Goal: Information Seeking & Learning: Learn about a topic

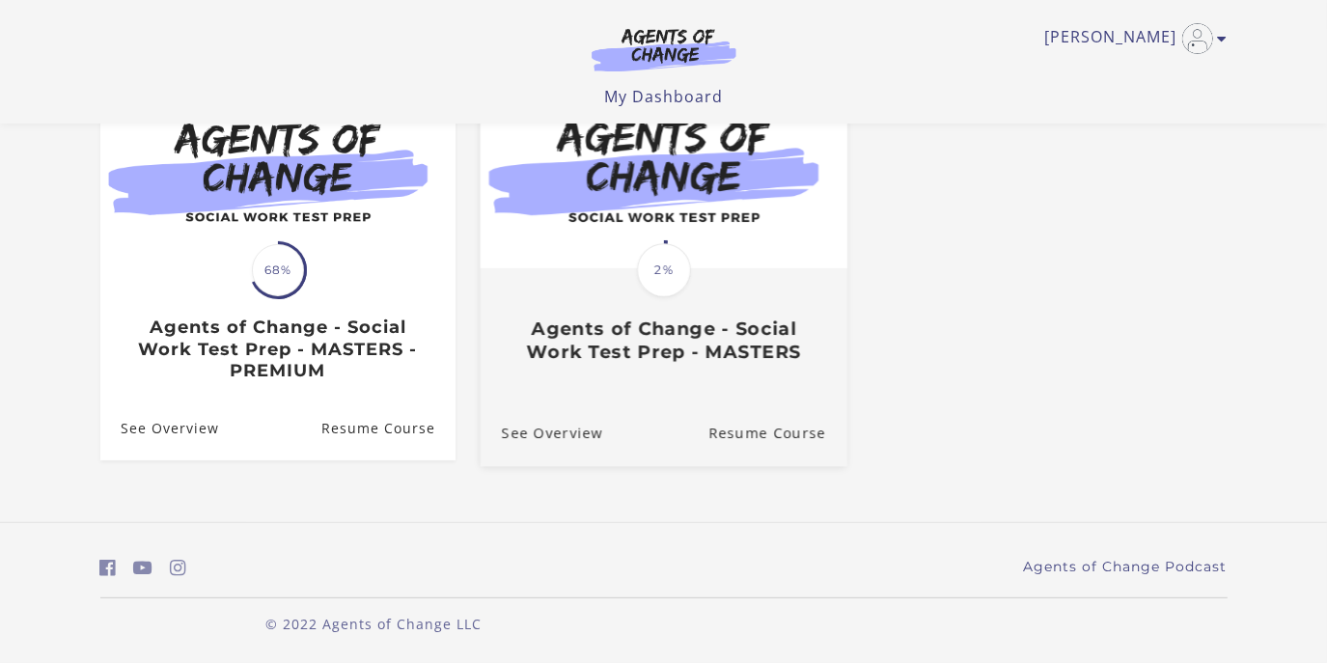
click at [666, 336] on h3 "Agents of Change - Social Work Test Prep - MASTERS" at bounding box center [663, 340] width 324 height 44
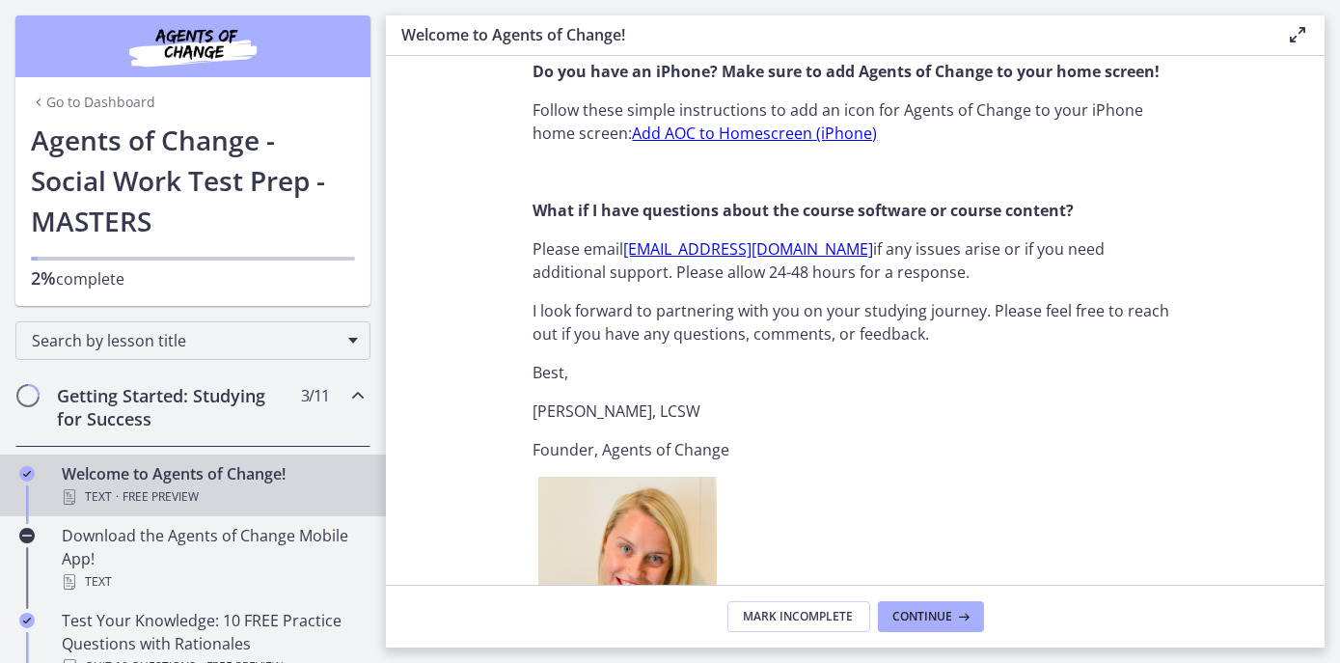
scroll to position [2040, 0]
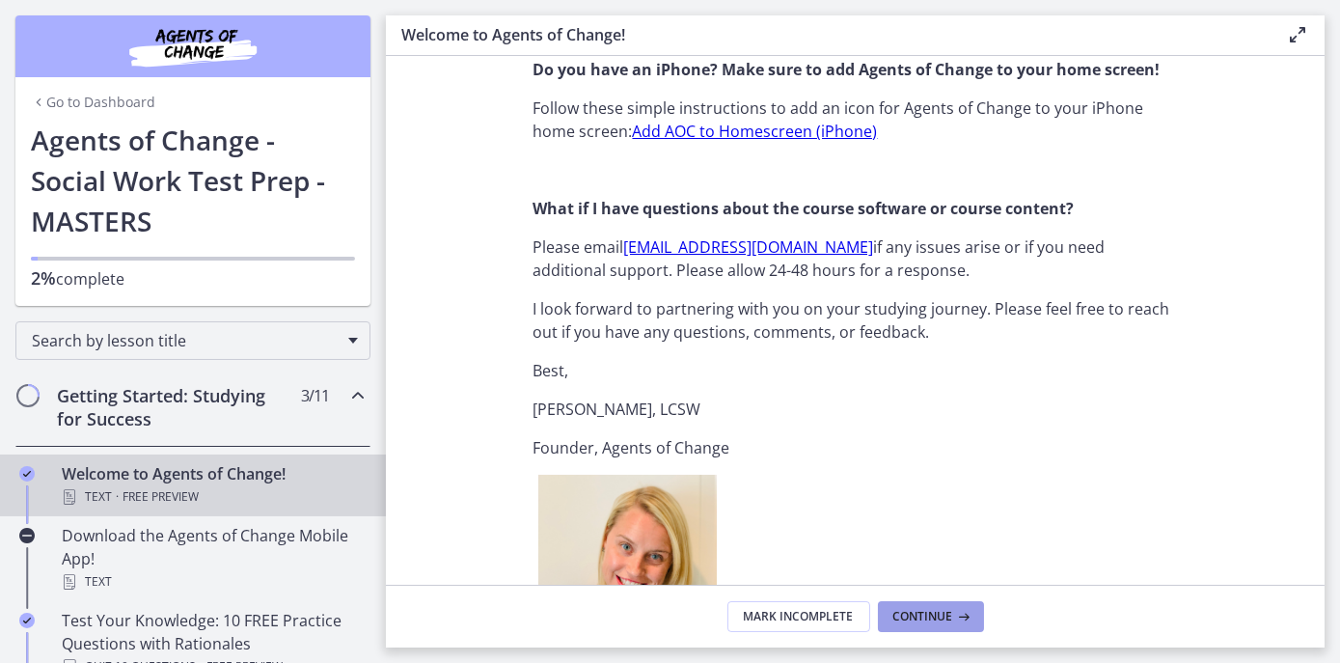
click at [924, 612] on span "Continue" at bounding box center [923, 616] width 60 height 15
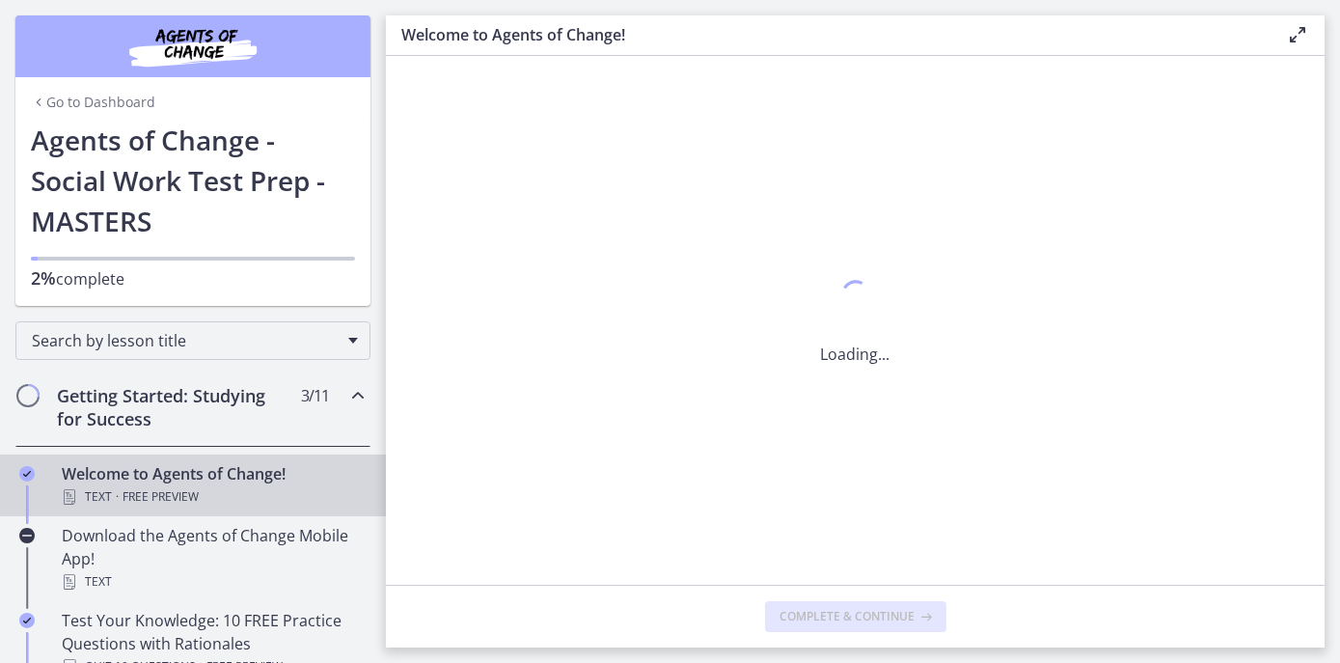
scroll to position [0, 0]
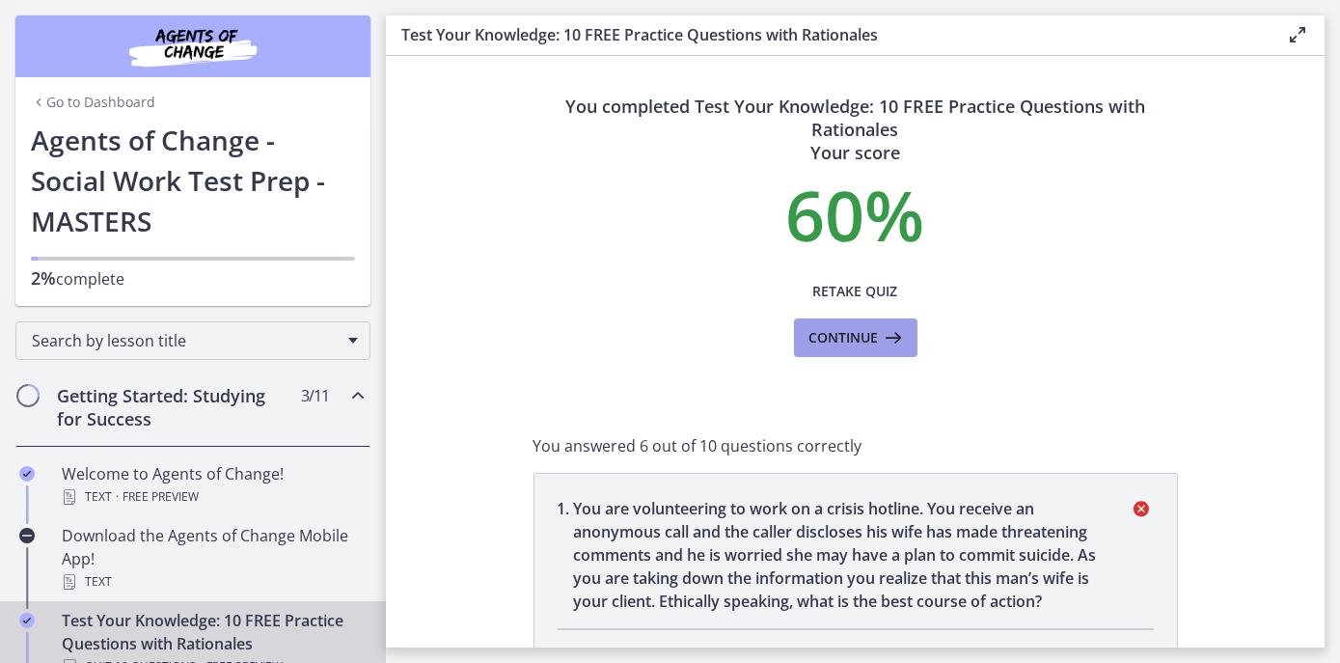
click at [836, 343] on span "Continue" at bounding box center [843, 337] width 69 height 23
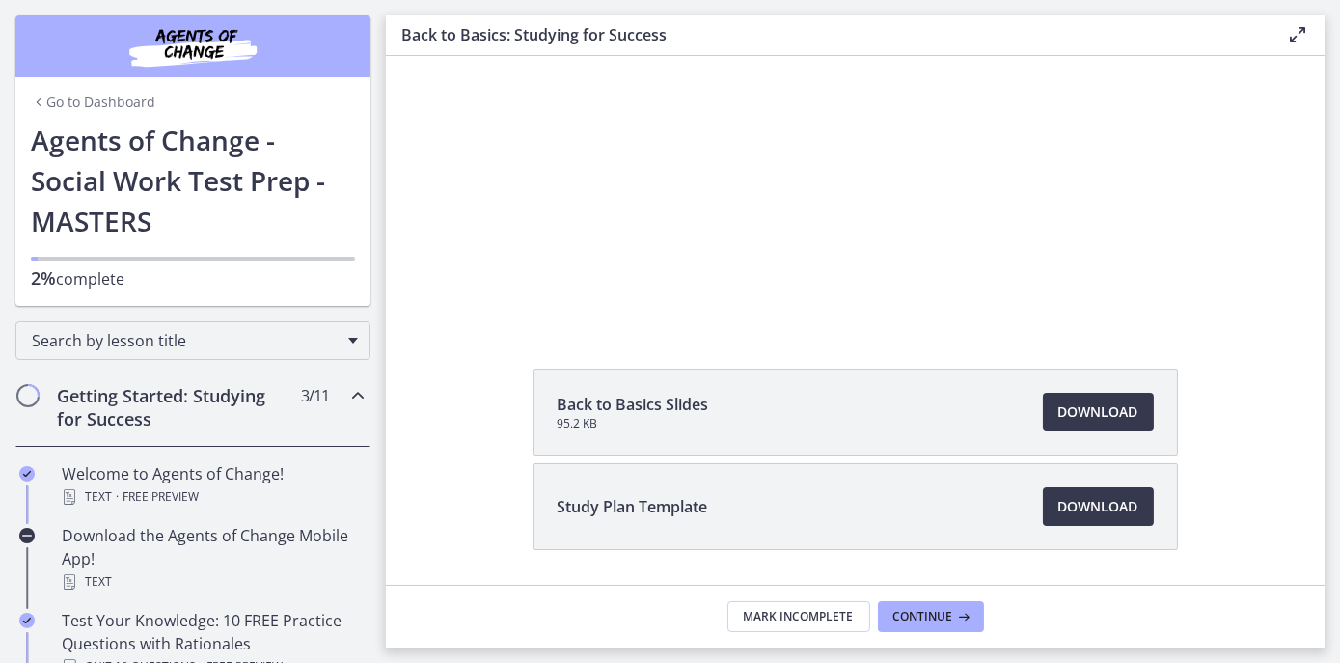
scroll to position [206, 0]
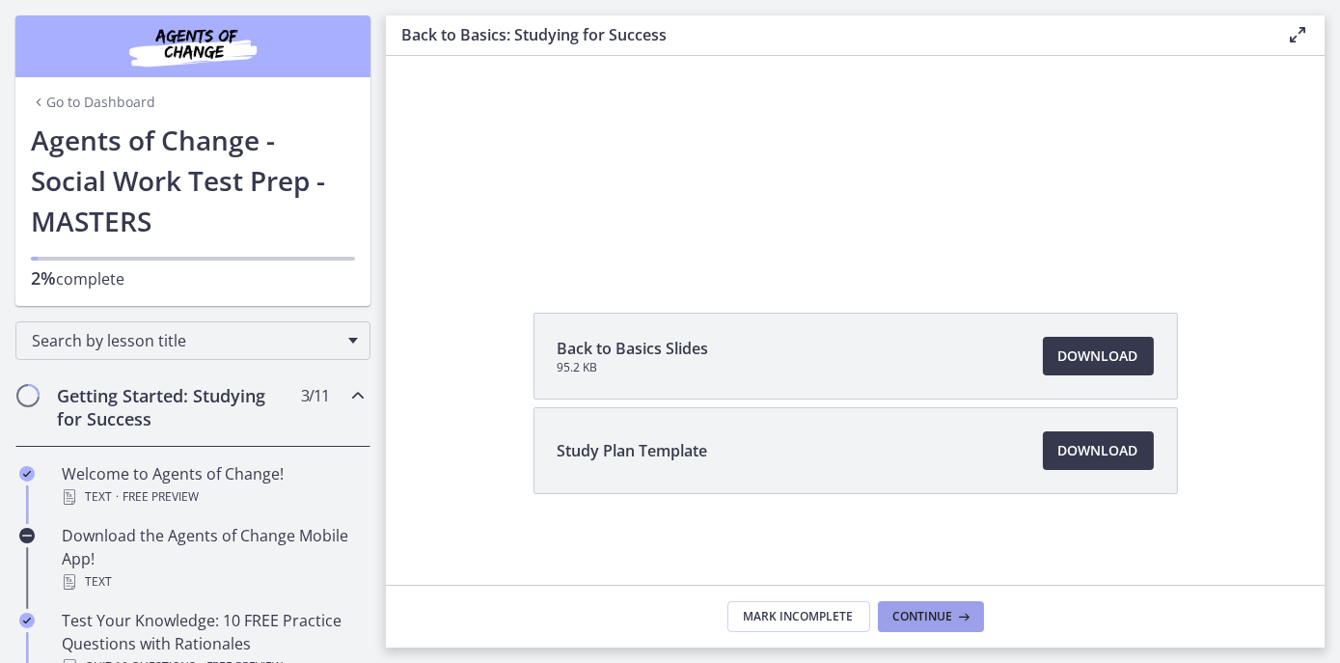
click at [911, 609] on span "Continue" at bounding box center [923, 616] width 60 height 15
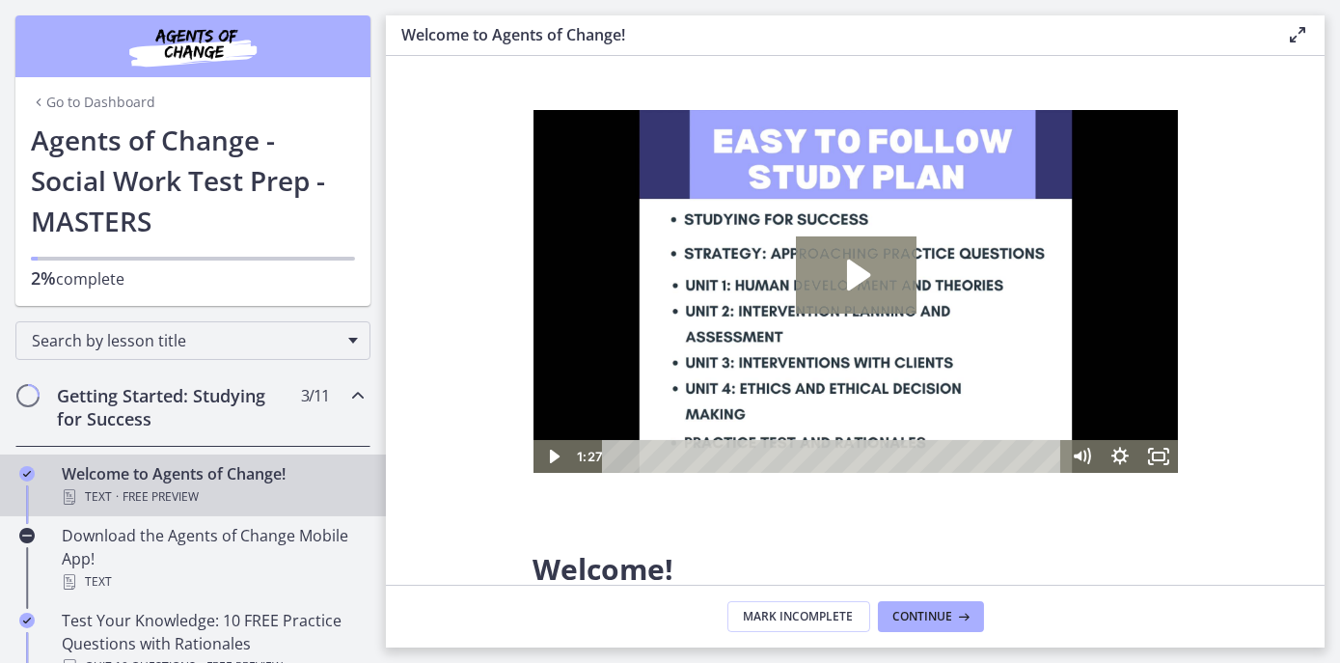
click at [852, 280] on icon "Play Video: c1o6hcmjueu5qasqsu00.mp4" at bounding box center [857, 275] width 23 height 31
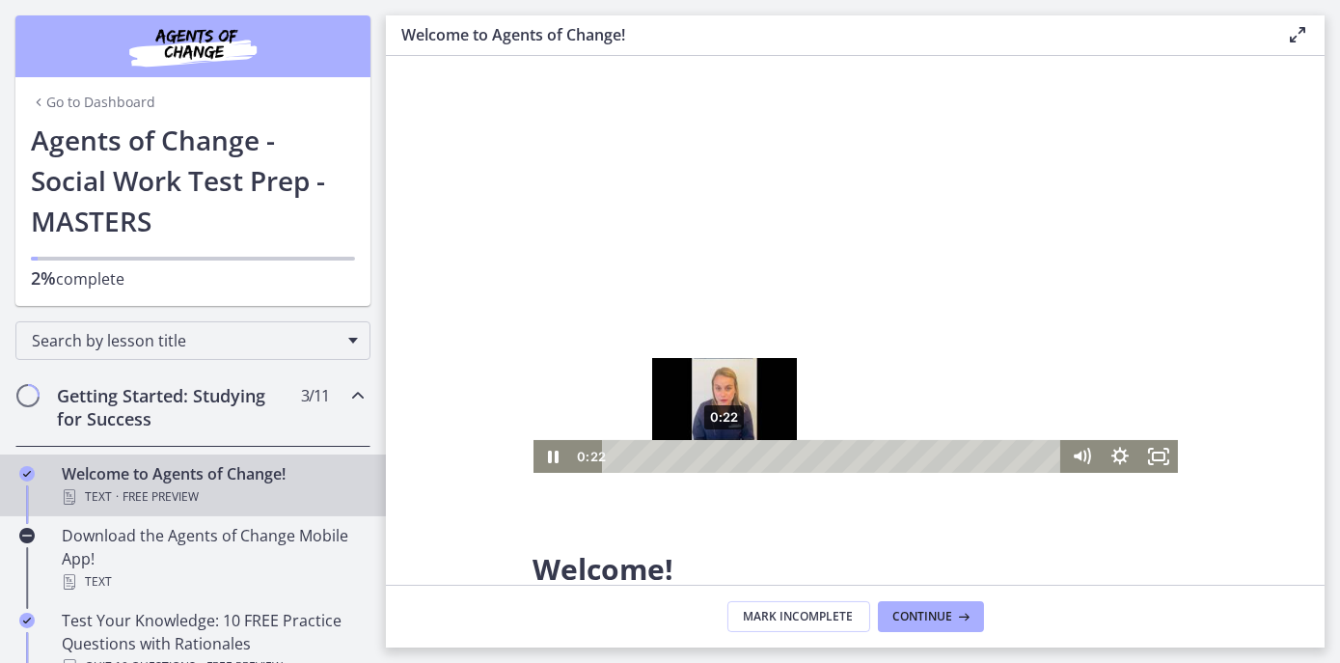
click at [724, 456] on div "0:22" at bounding box center [834, 456] width 436 height 33
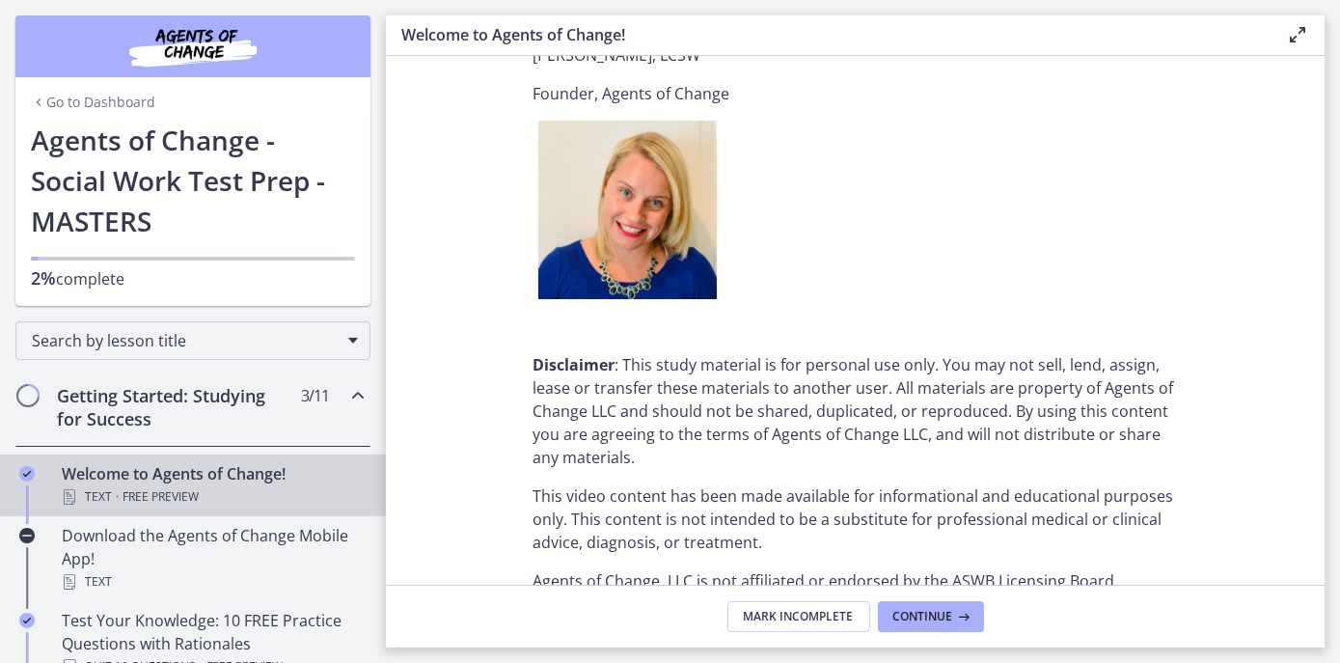
scroll to position [2493, 0]
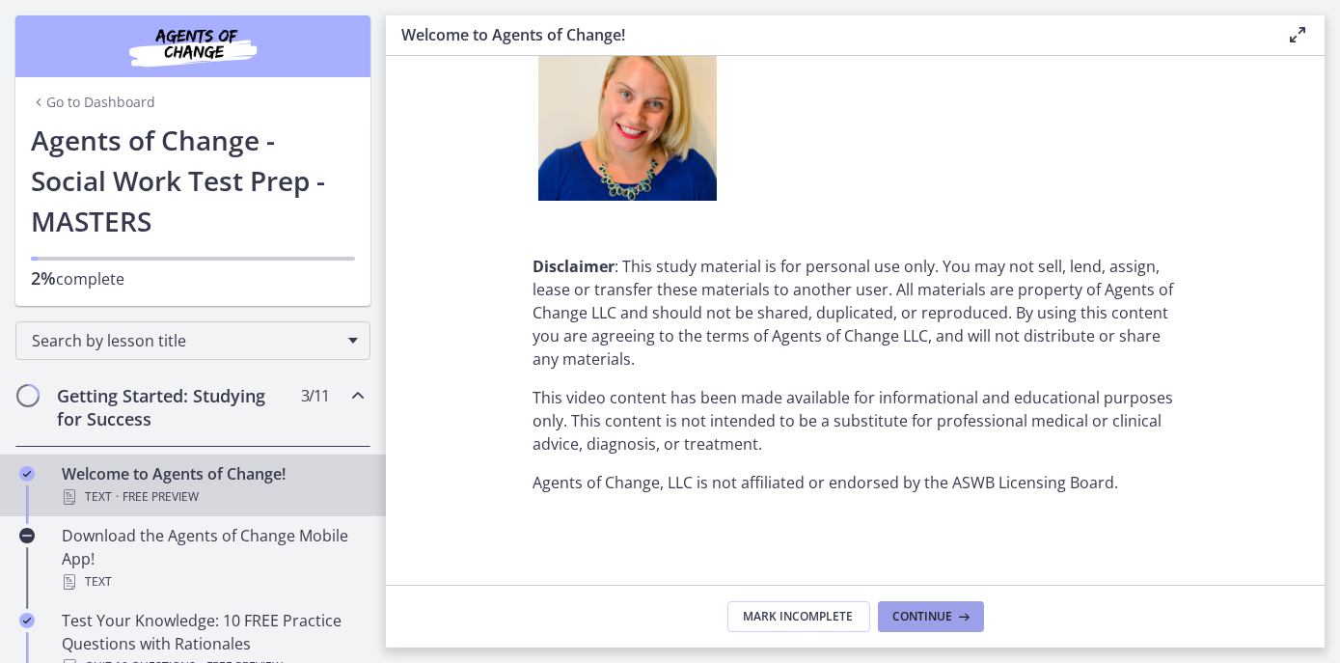
click at [933, 611] on span "Continue" at bounding box center [923, 616] width 60 height 15
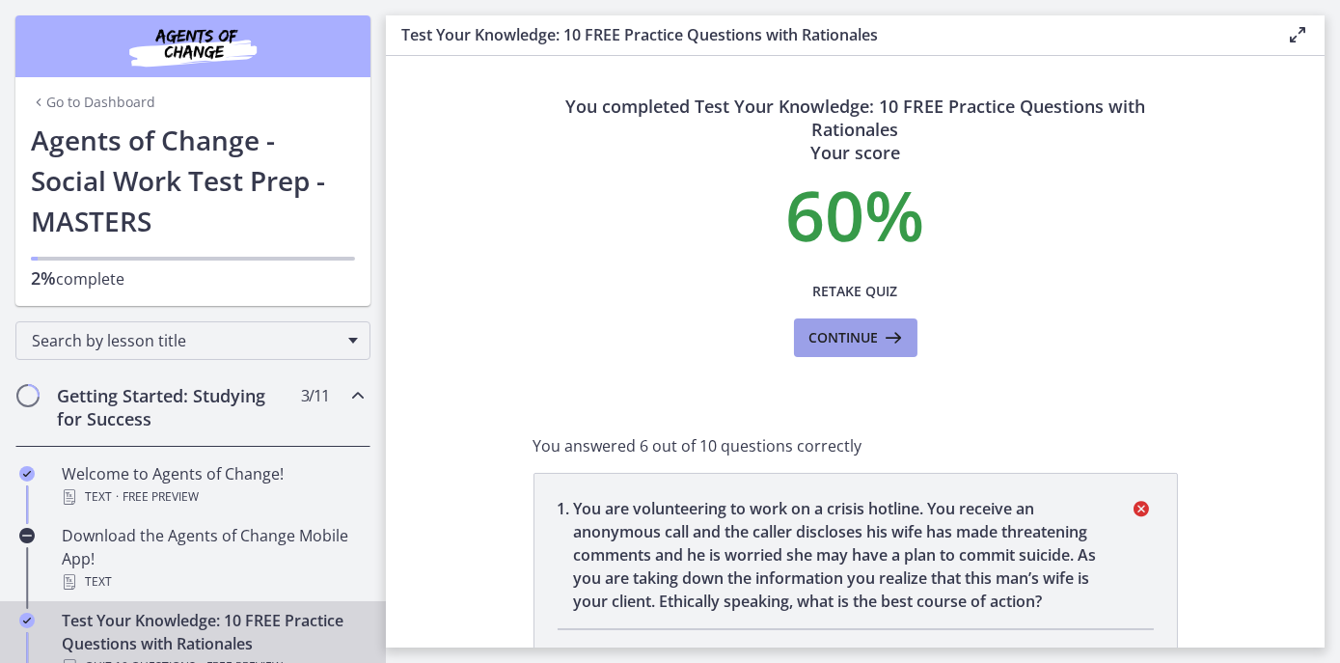
click at [846, 332] on span "Continue" at bounding box center [843, 337] width 69 height 23
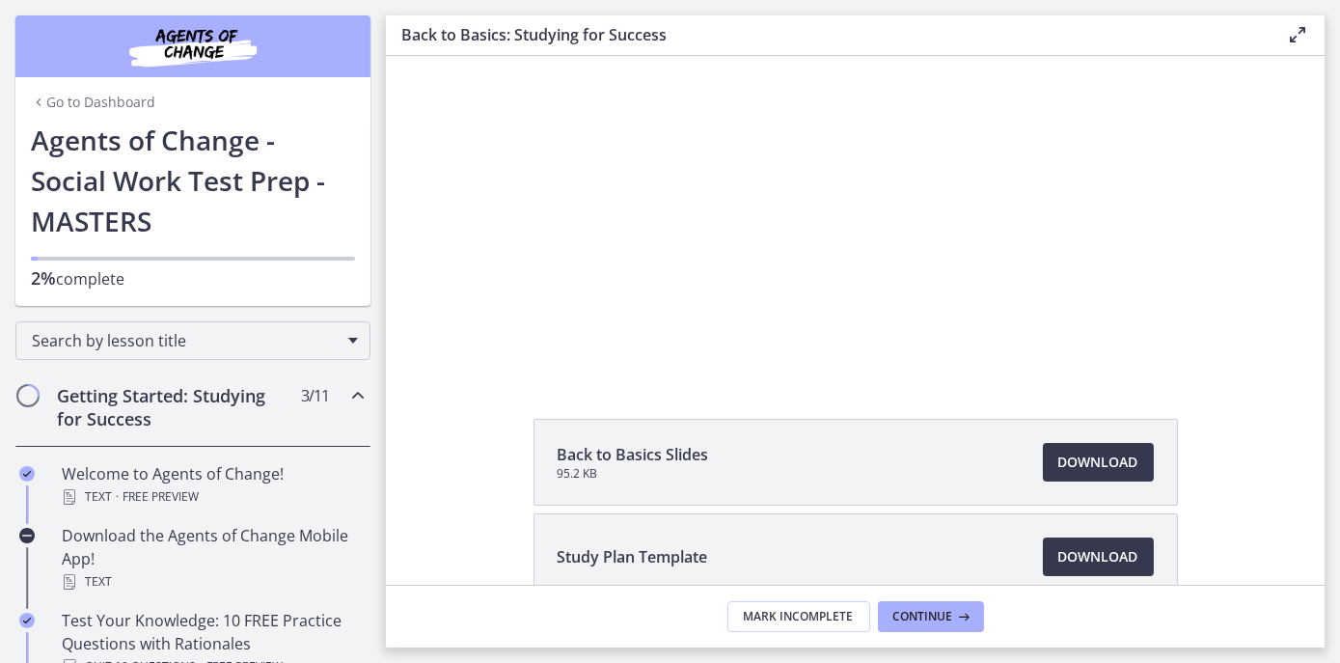
scroll to position [103, 0]
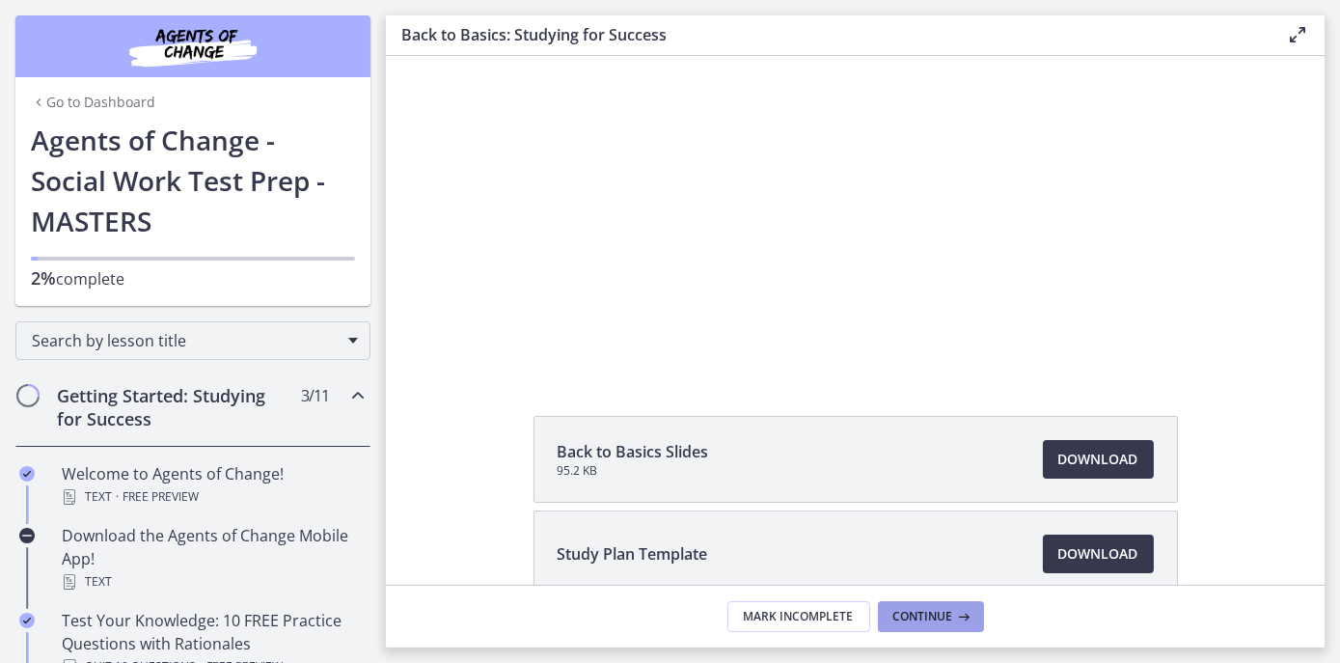
click at [911, 607] on button "Continue" at bounding box center [931, 616] width 106 height 31
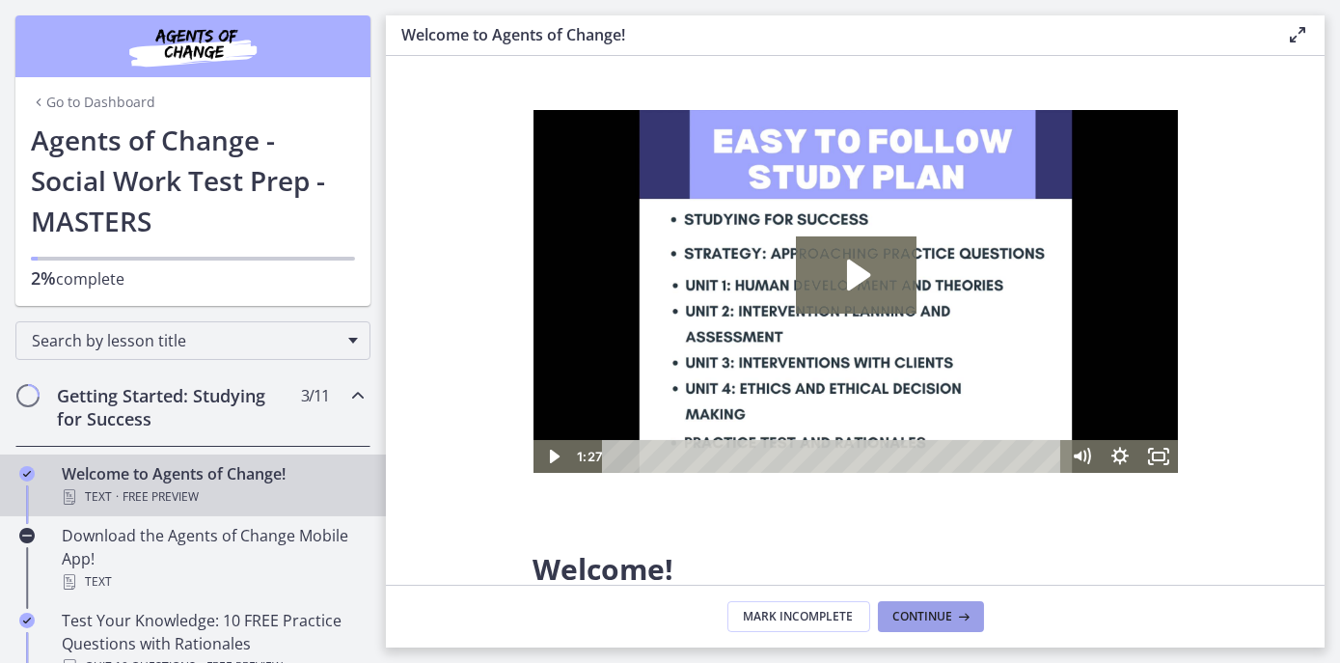
click at [917, 609] on span "Continue" at bounding box center [923, 616] width 60 height 15
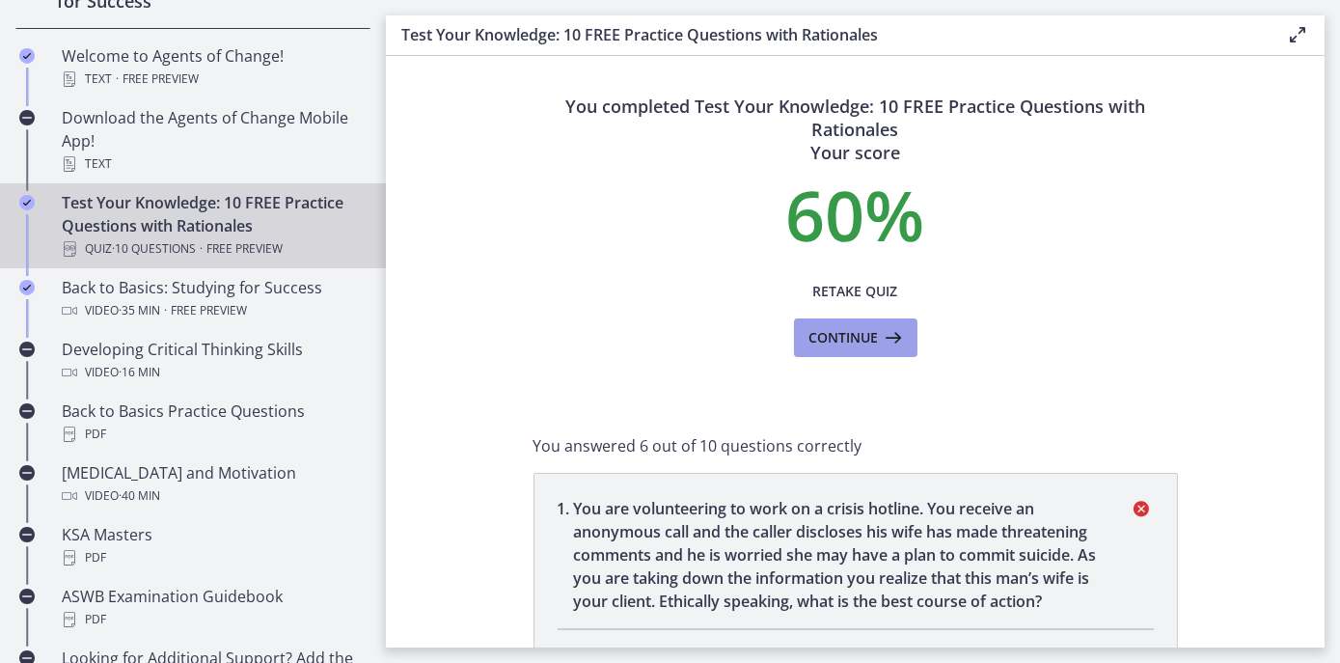
click at [837, 343] on span "Continue" at bounding box center [843, 337] width 69 height 23
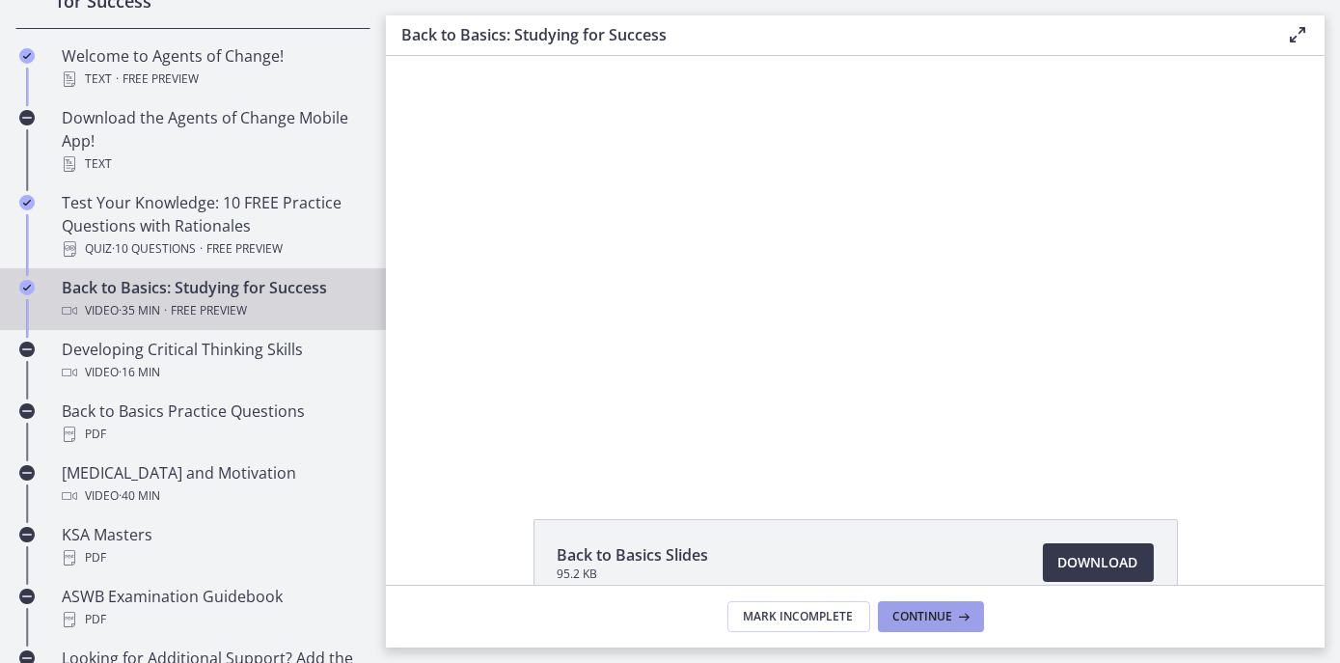
click at [914, 608] on button "Continue" at bounding box center [931, 616] width 106 height 31
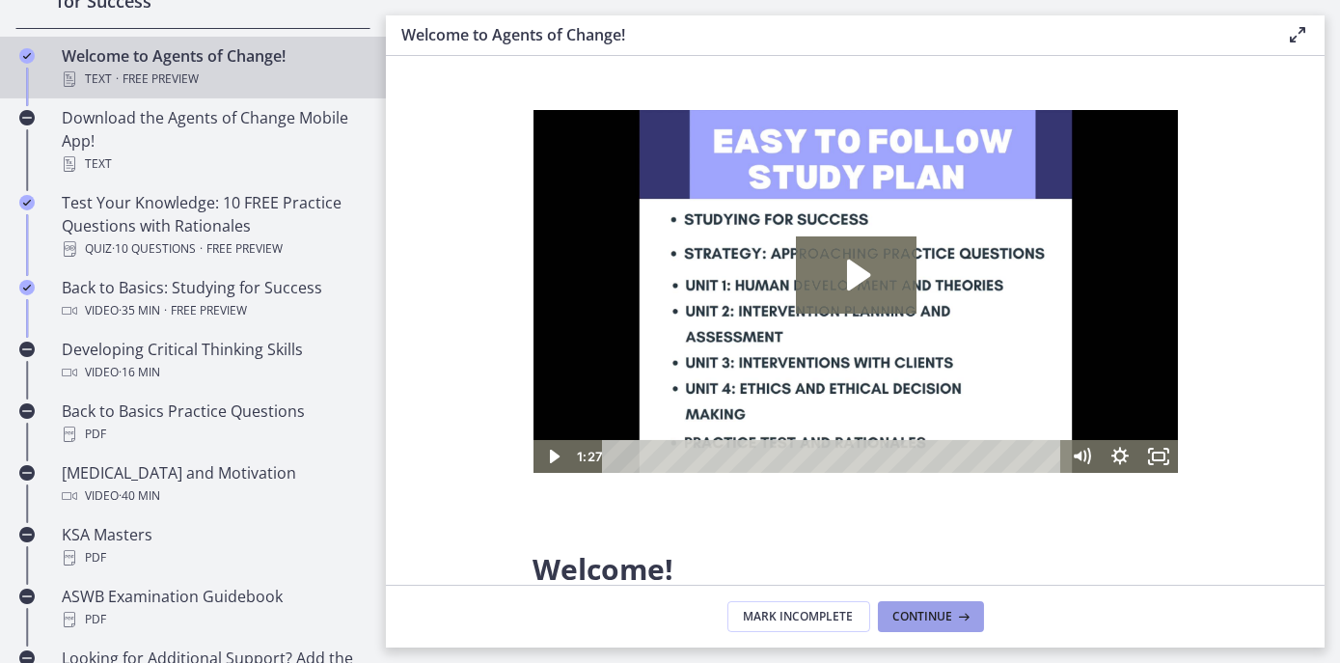
click at [902, 606] on button "Continue" at bounding box center [931, 616] width 106 height 31
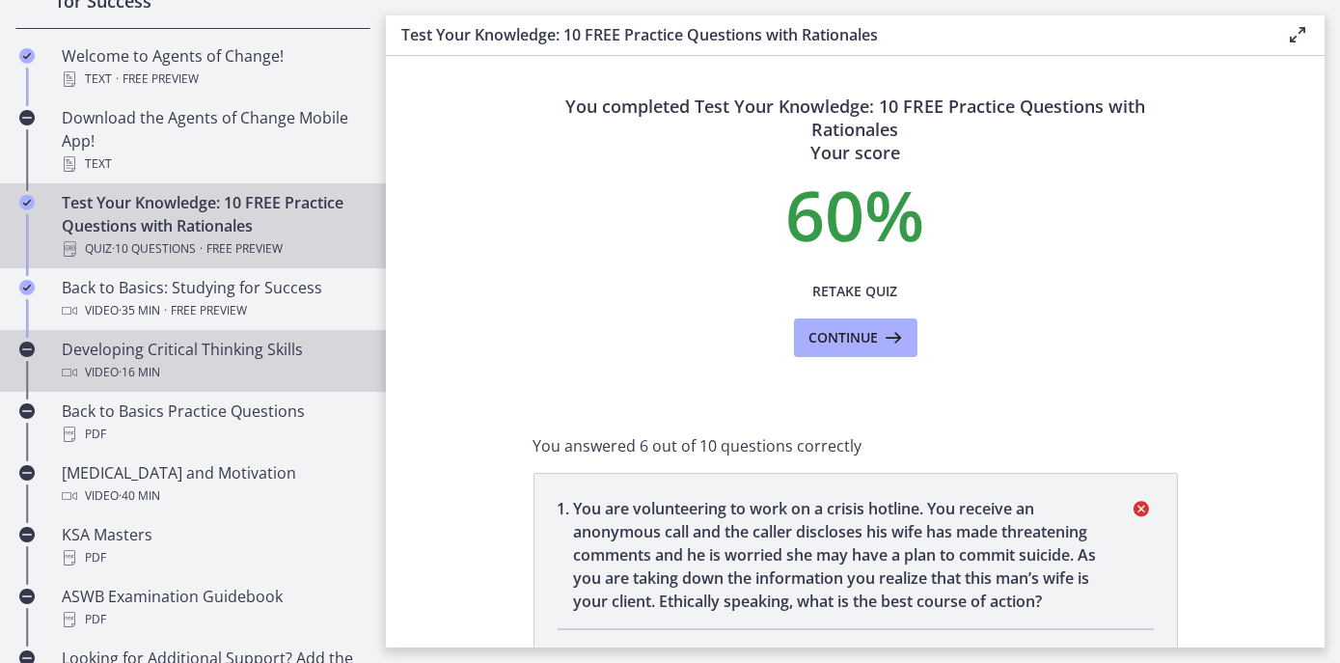
click at [155, 342] on div "Developing Critical Thinking Skills Video · 16 min" at bounding box center [212, 361] width 301 height 46
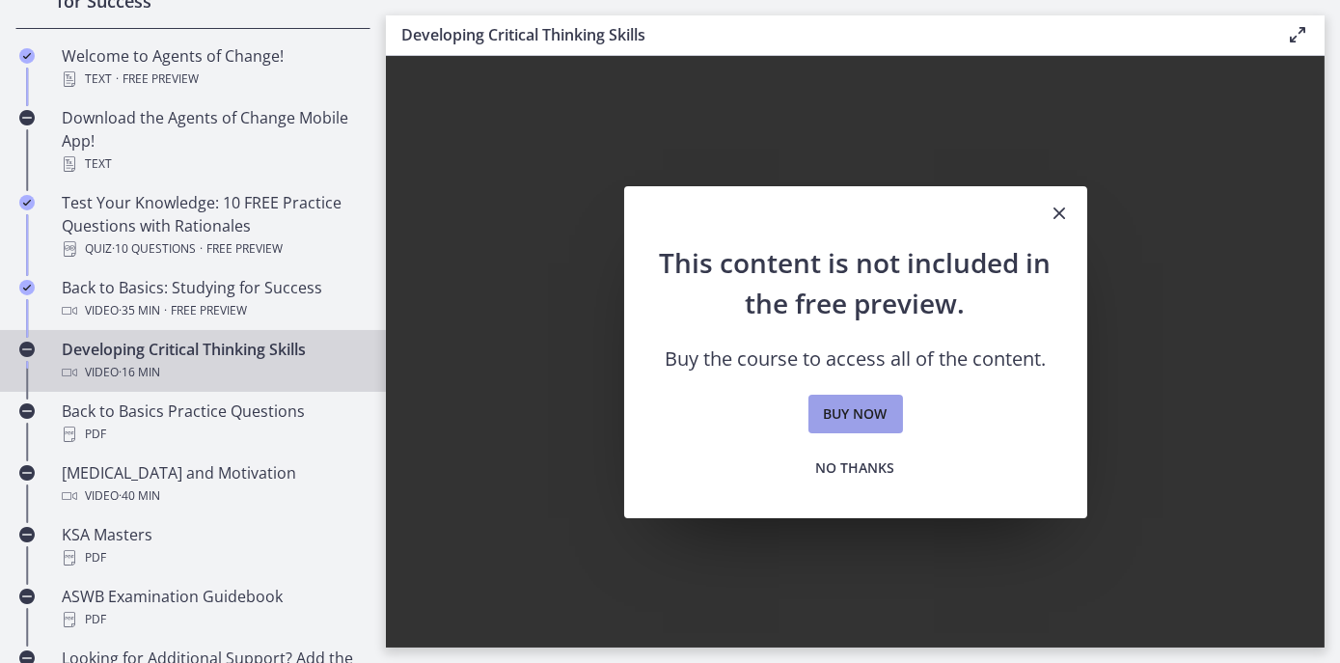
click at [851, 420] on span "Buy now" at bounding box center [856, 413] width 64 height 23
